Goal: Information Seeking & Learning: Understand process/instructions

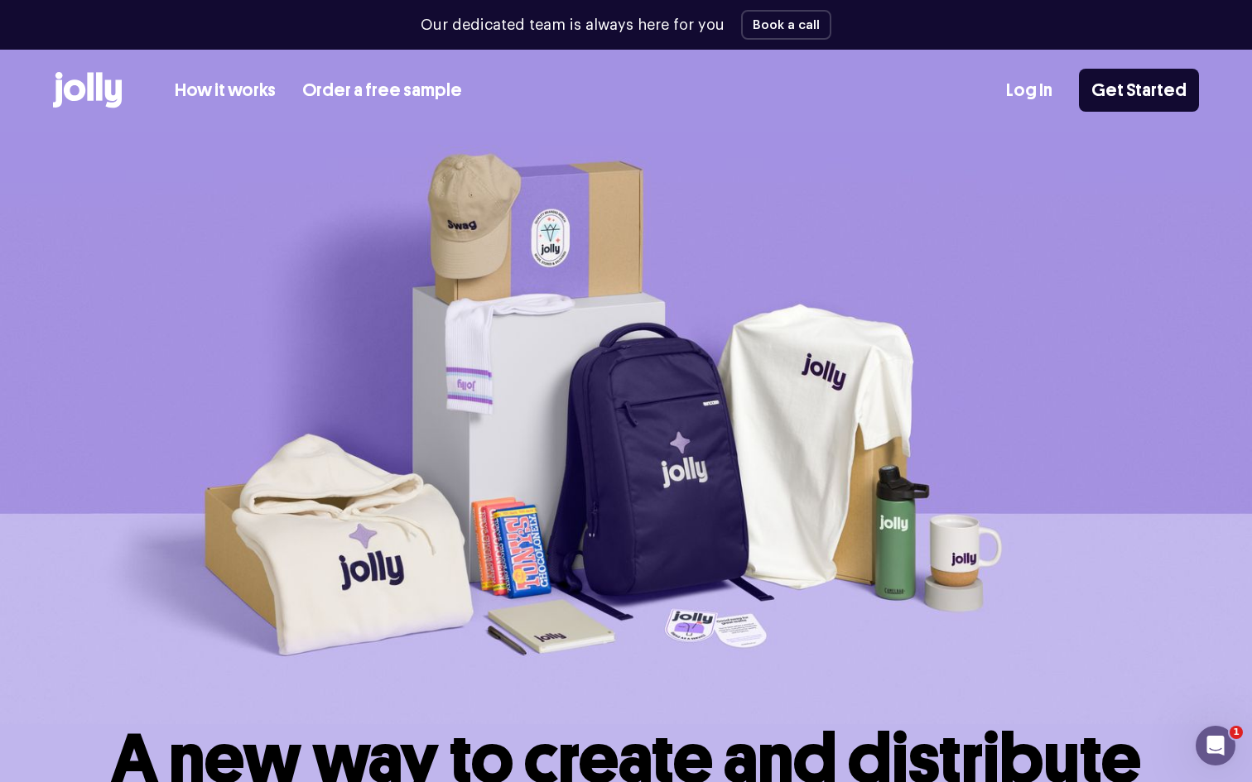
click at [225, 90] on link "How it works" at bounding box center [225, 90] width 101 height 27
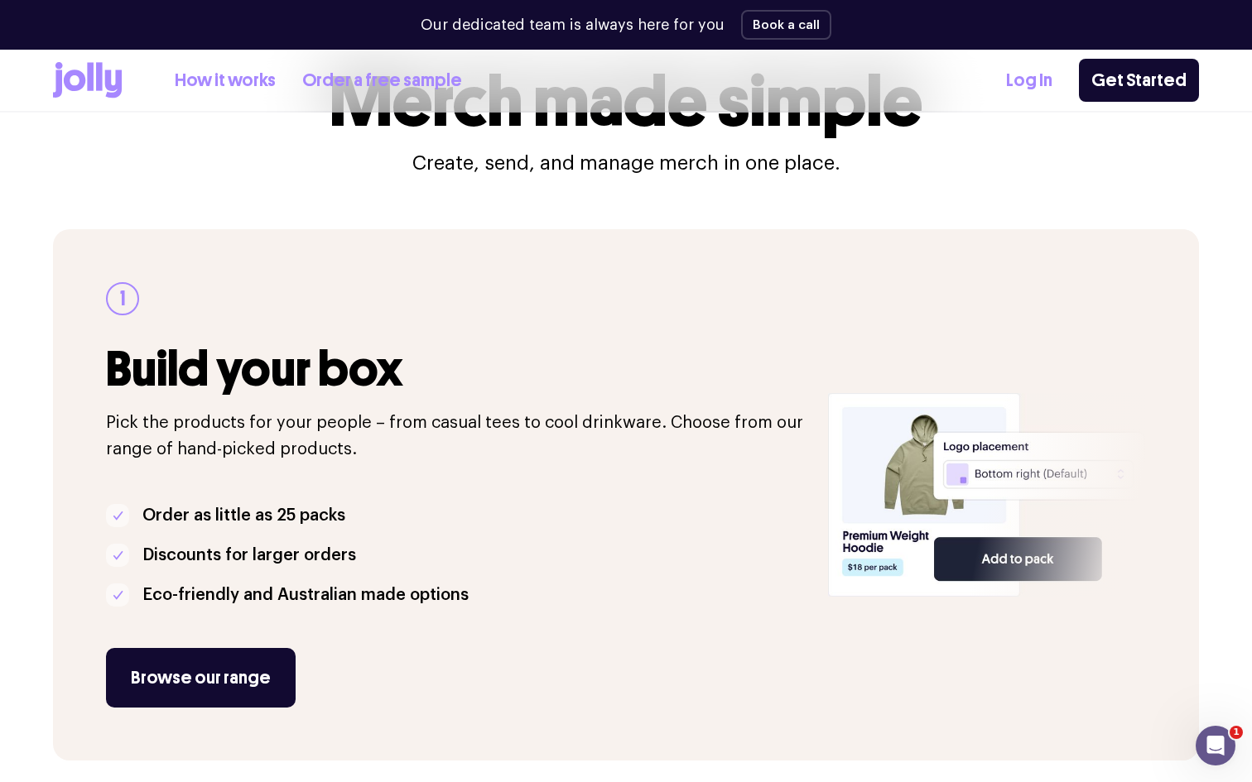
scroll to position [117, 0]
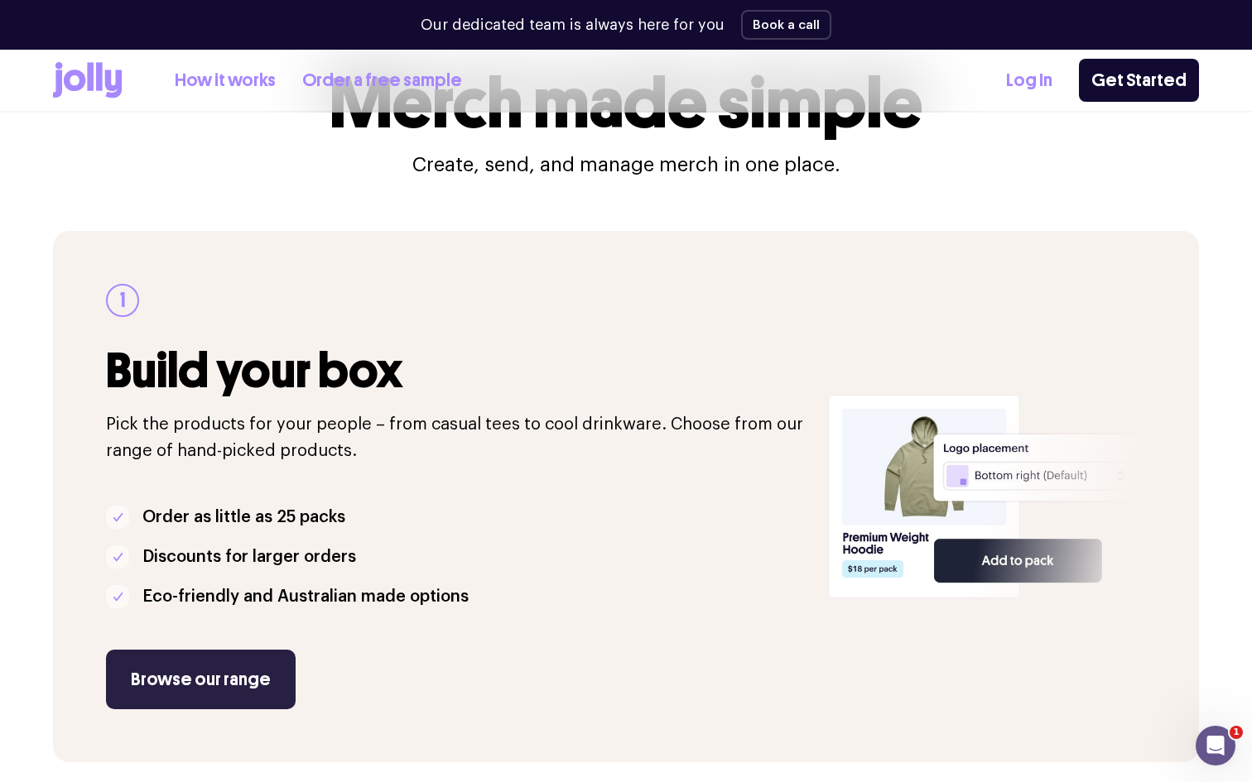
click at [236, 678] on link "Browse our range" at bounding box center [201, 680] width 190 height 60
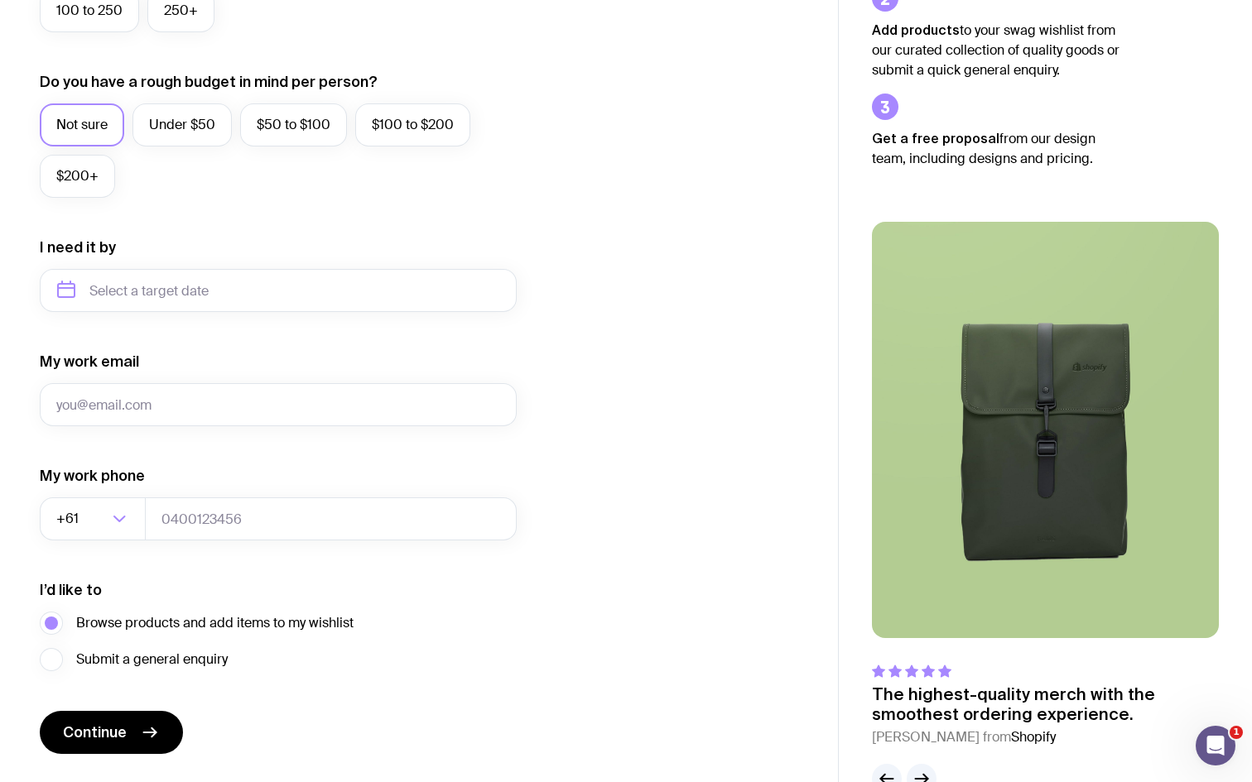
scroll to position [625, 0]
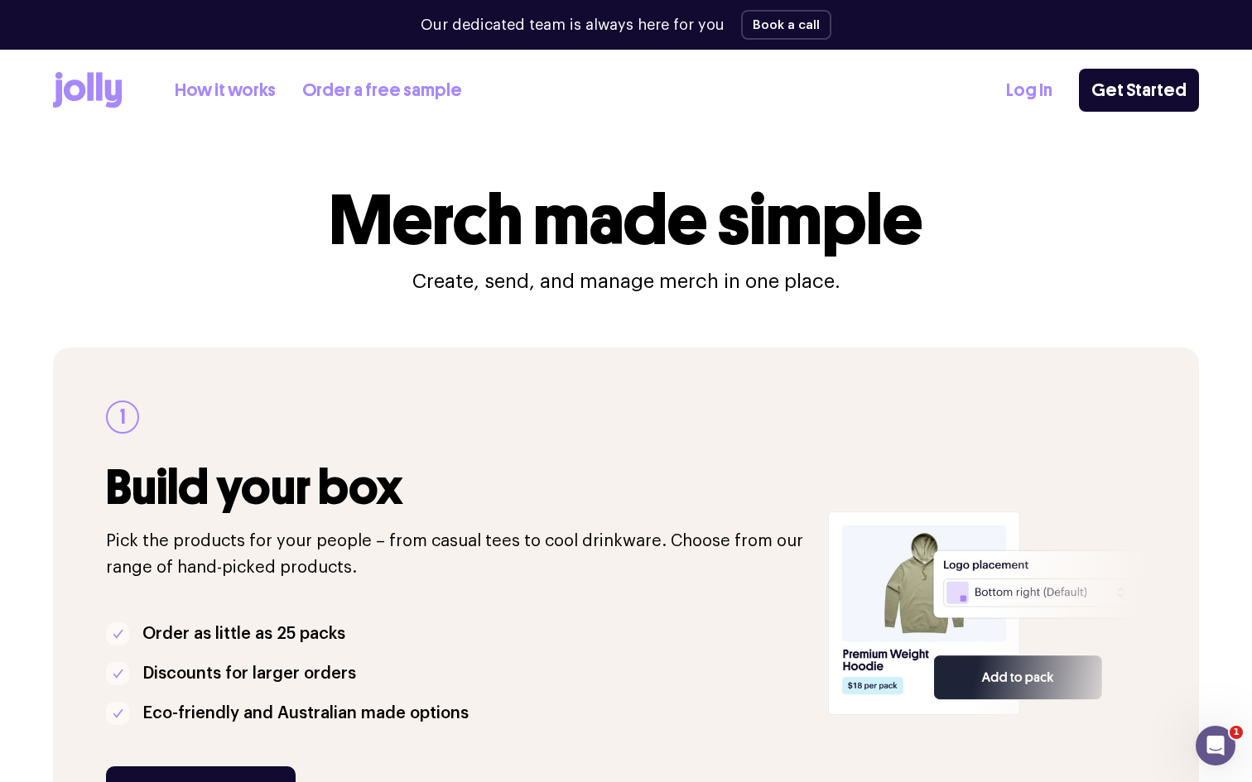
click at [103, 101] on icon at bounding box center [87, 90] width 69 height 36
